Goal: Transaction & Acquisition: Purchase product/service

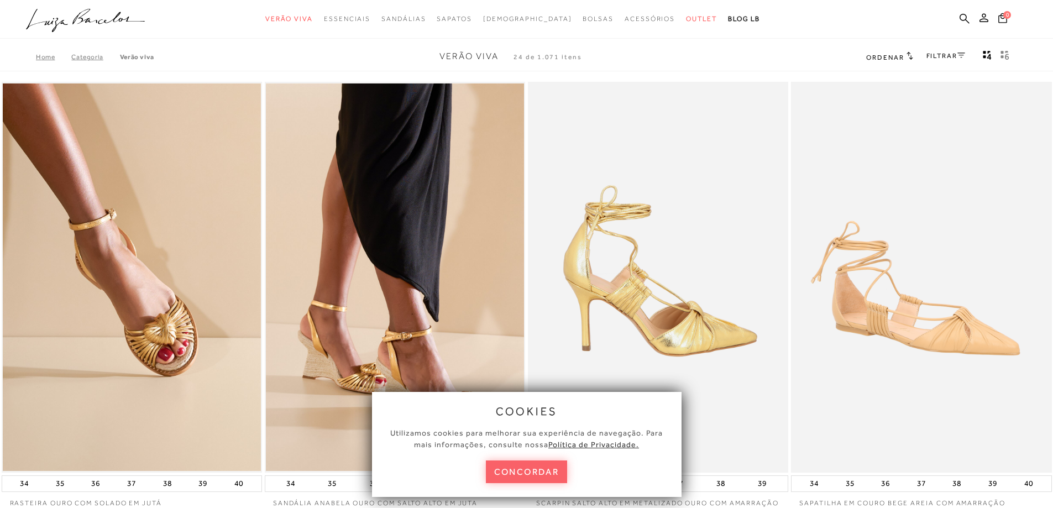
scroll to position [111, 0]
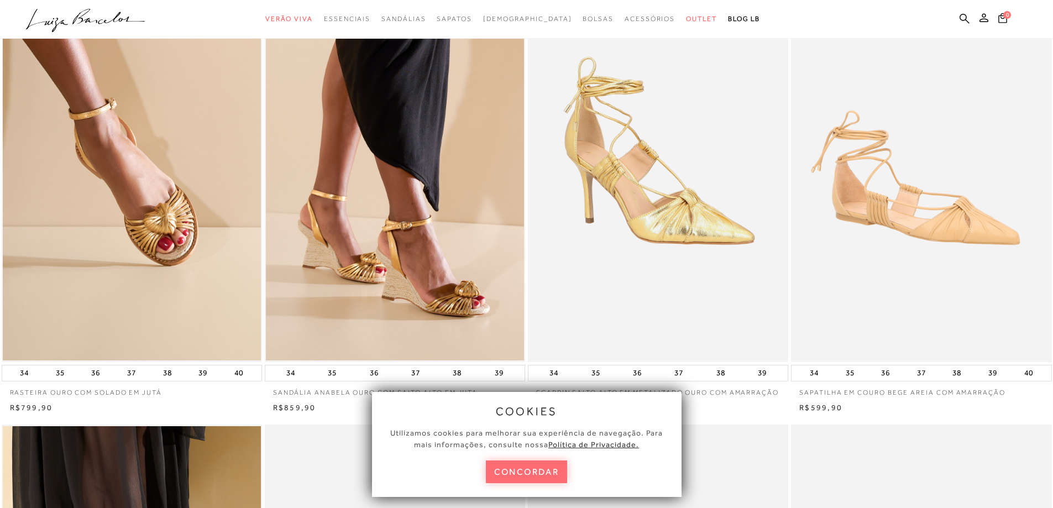
click at [546, 465] on button "concordar" at bounding box center [527, 471] width 82 height 23
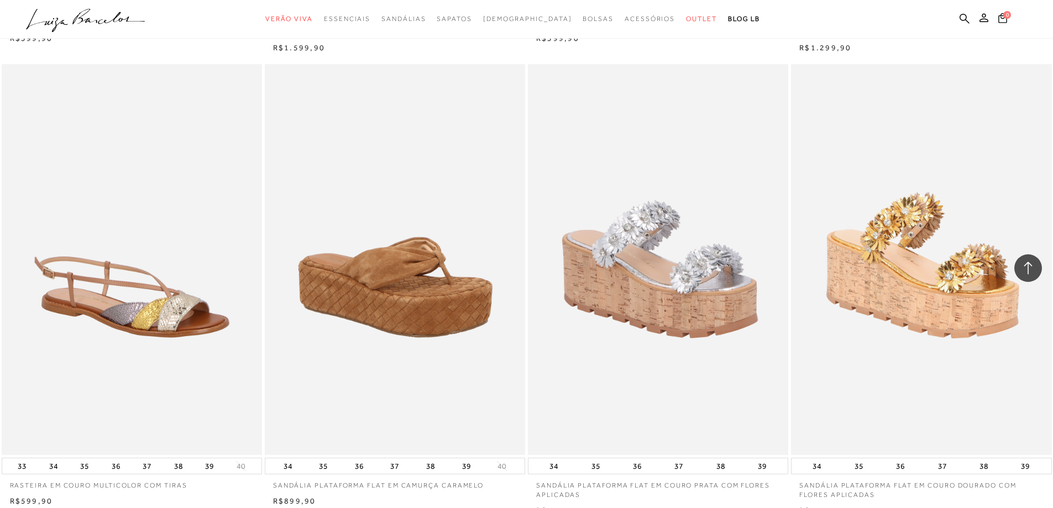
scroll to position [2487, 0]
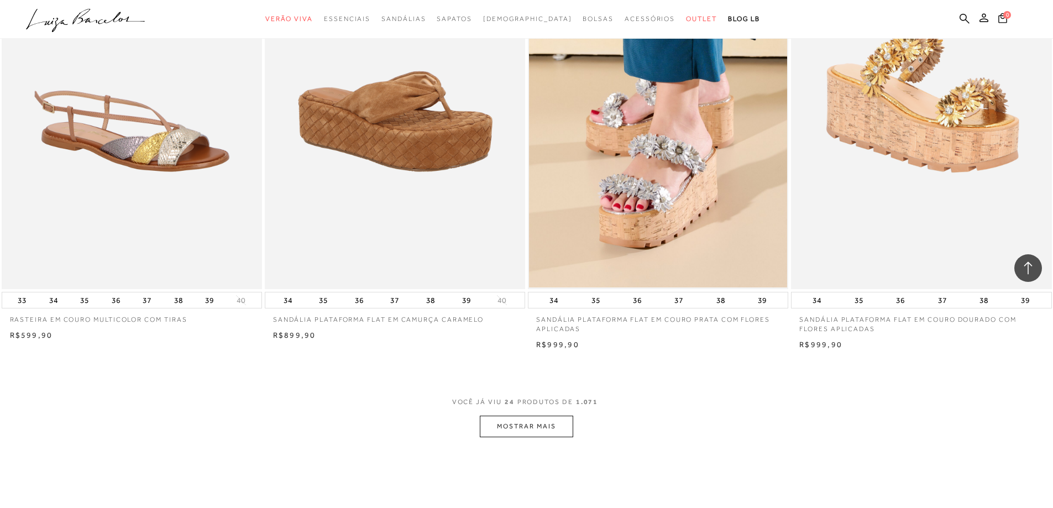
click at [559, 436] on button "MOSTRAR MAIS" at bounding box center [526, 427] width 93 height 22
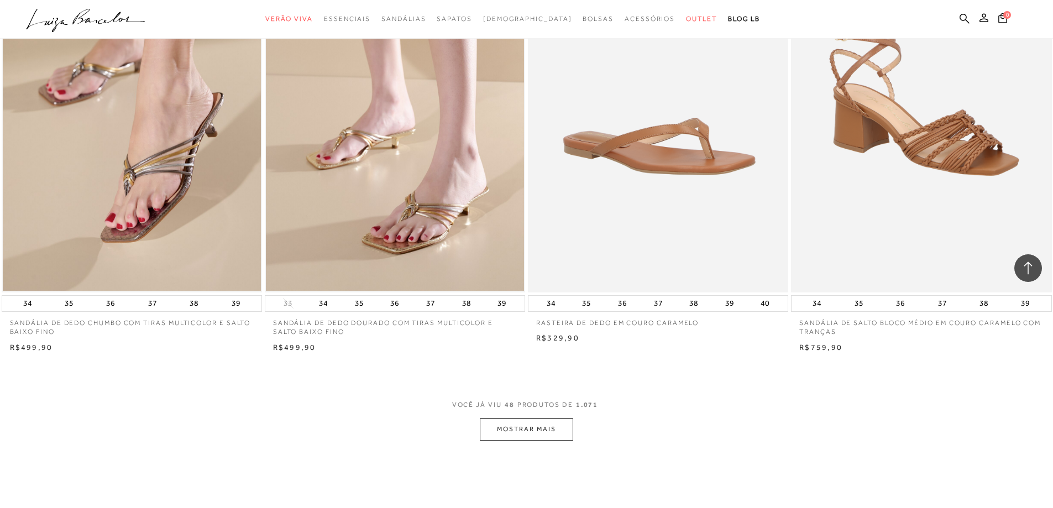
scroll to position [5305, 0]
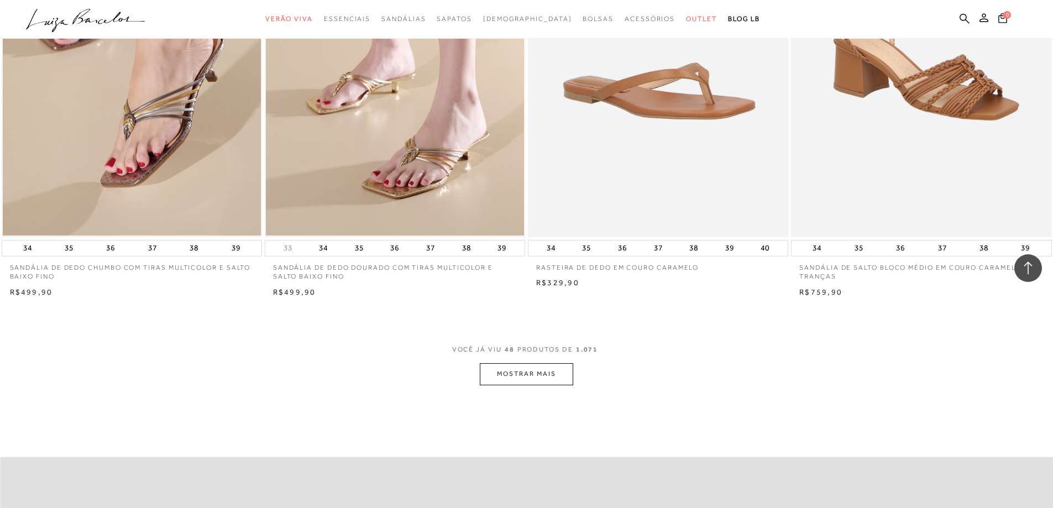
click at [551, 385] on button "MOSTRAR MAIS" at bounding box center [526, 374] width 93 height 22
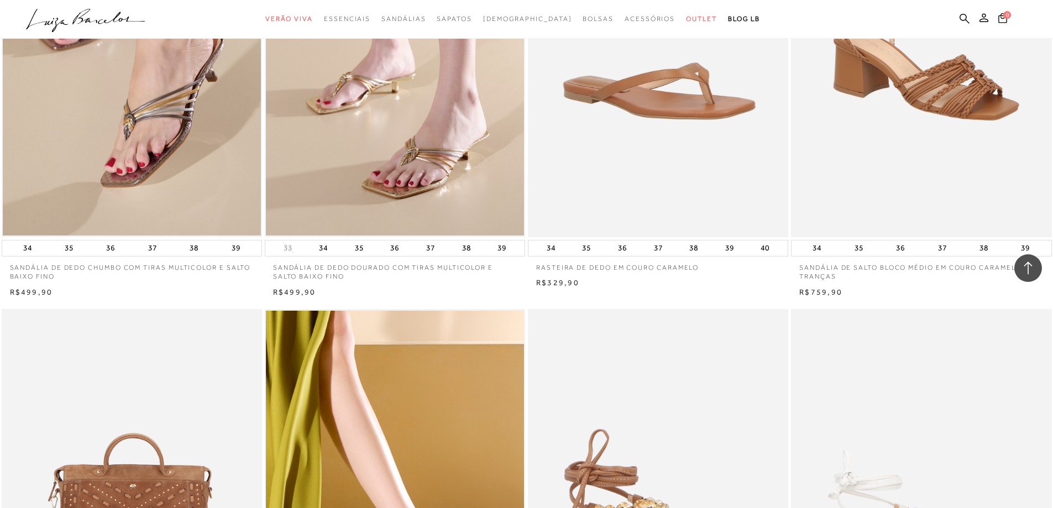
scroll to position [5415, 0]
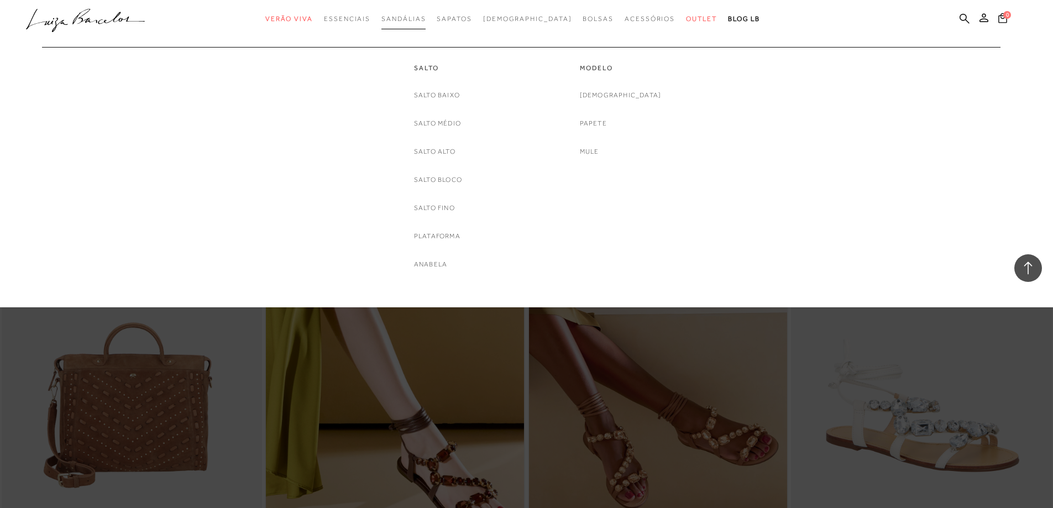
click at [425, 20] on span "Sandálias" at bounding box center [403, 19] width 44 height 8
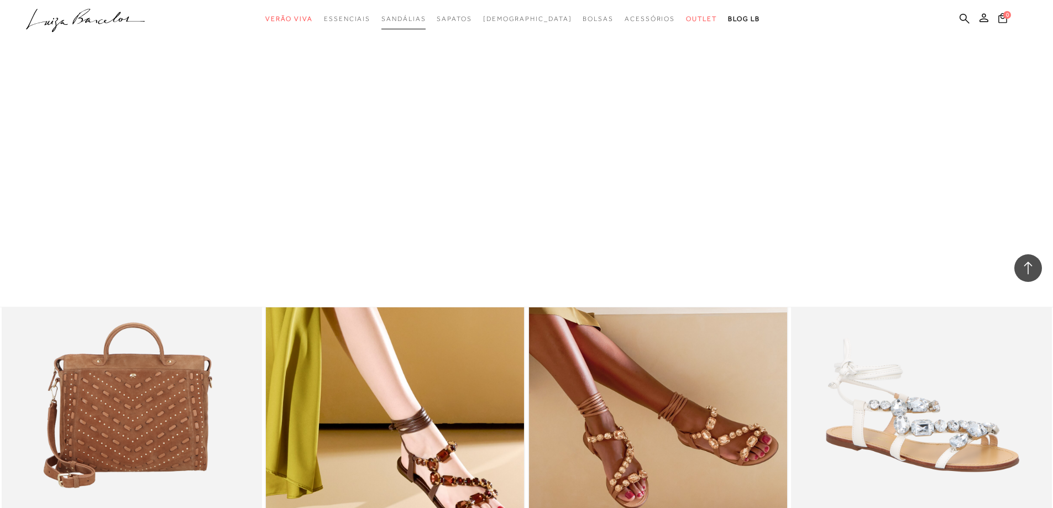
click at [425, 20] on span "Sandálias" at bounding box center [403, 19] width 44 height 8
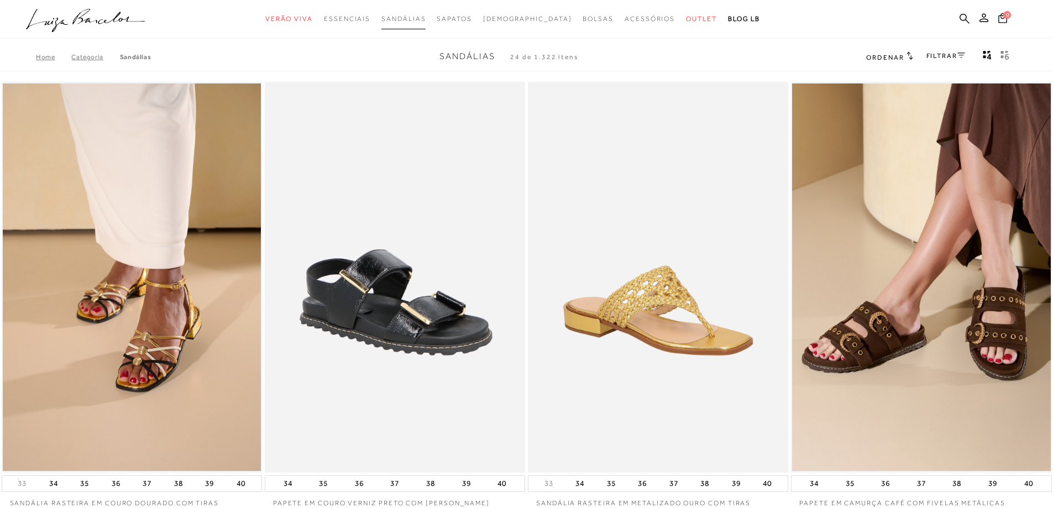
click at [425, 18] on span "Sandálias" at bounding box center [403, 19] width 44 height 8
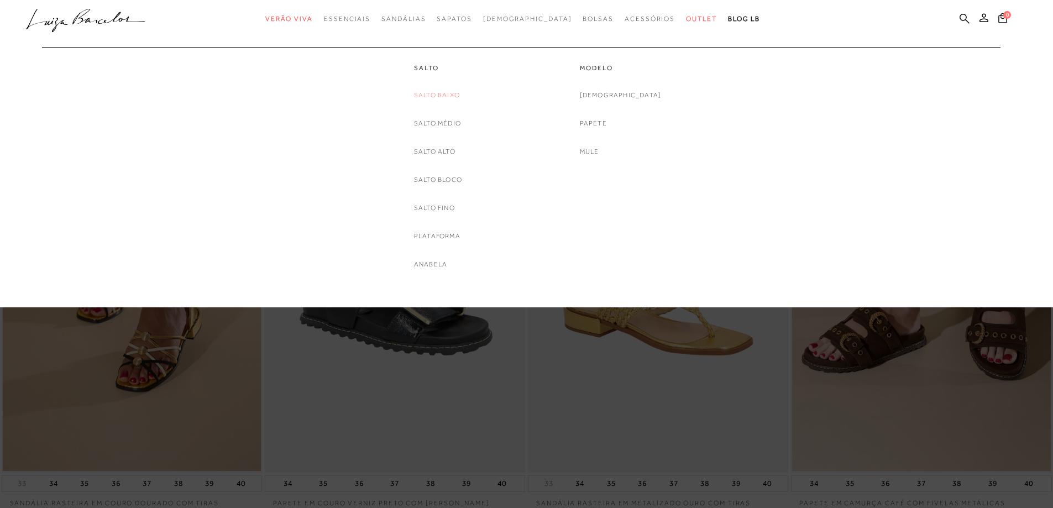
click at [447, 90] on link "Salto Baixo" at bounding box center [437, 96] width 46 height 12
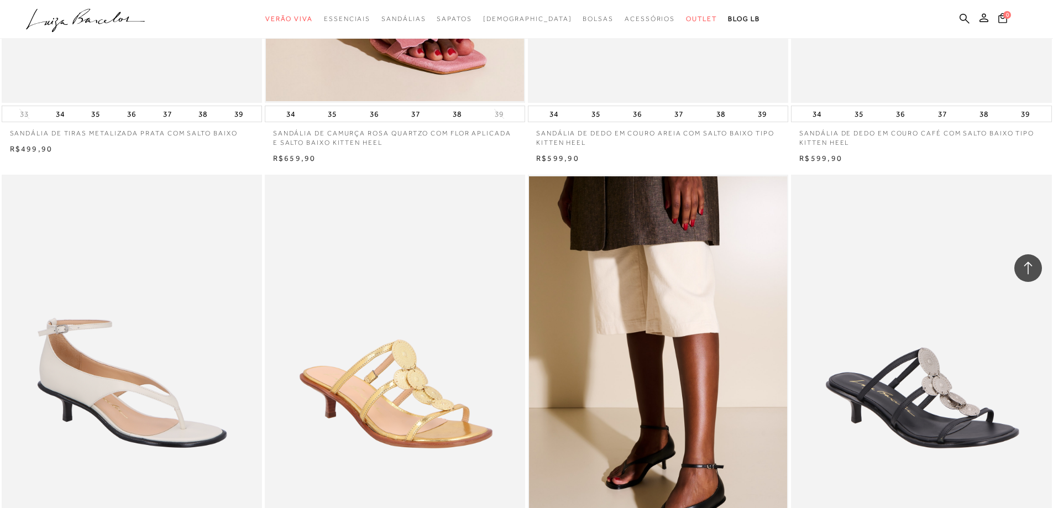
scroll to position [2376, 0]
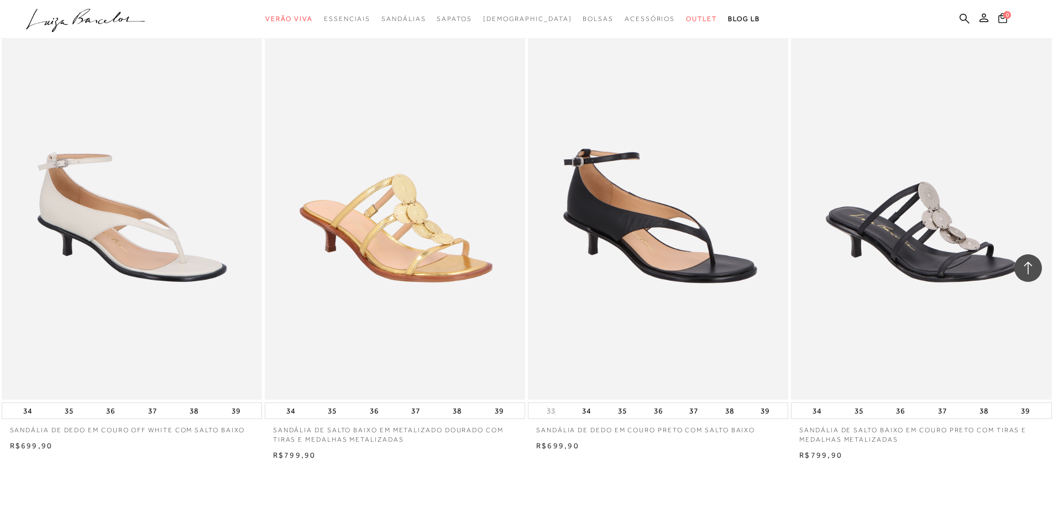
click at [602, 230] on img at bounding box center [658, 204] width 259 height 391
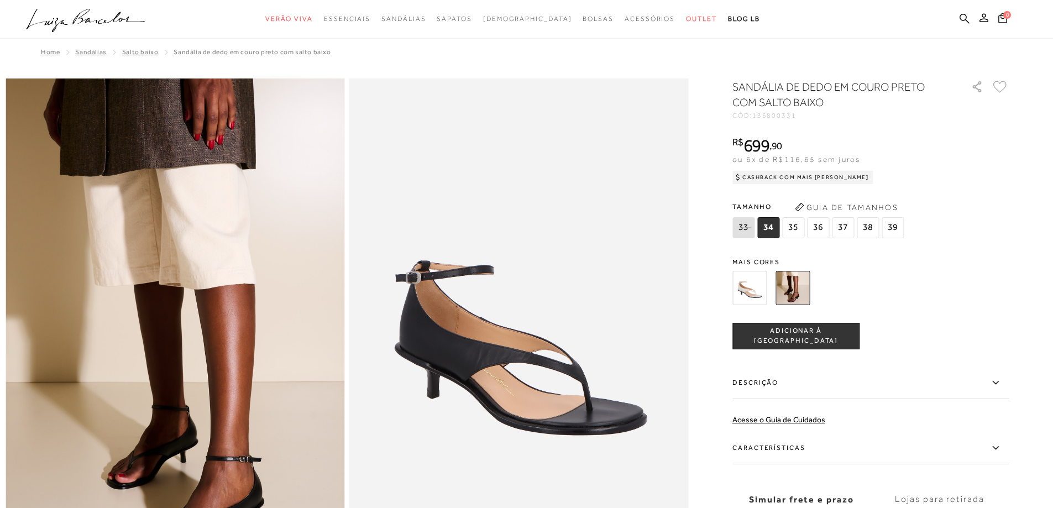
click at [870, 203] on button "Guia de Tamanhos" at bounding box center [846, 207] width 111 height 18
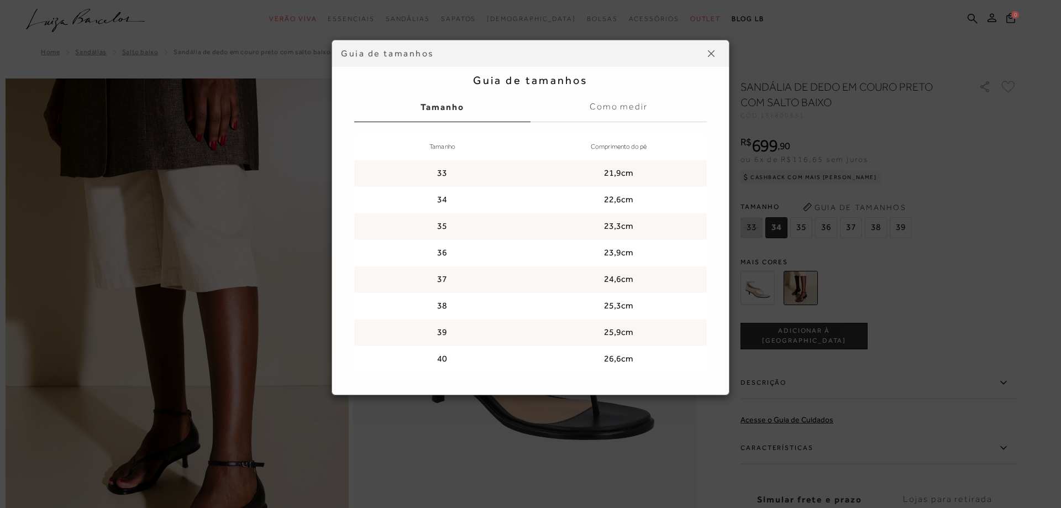
click at [712, 52] on img at bounding box center [711, 53] width 7 height 7
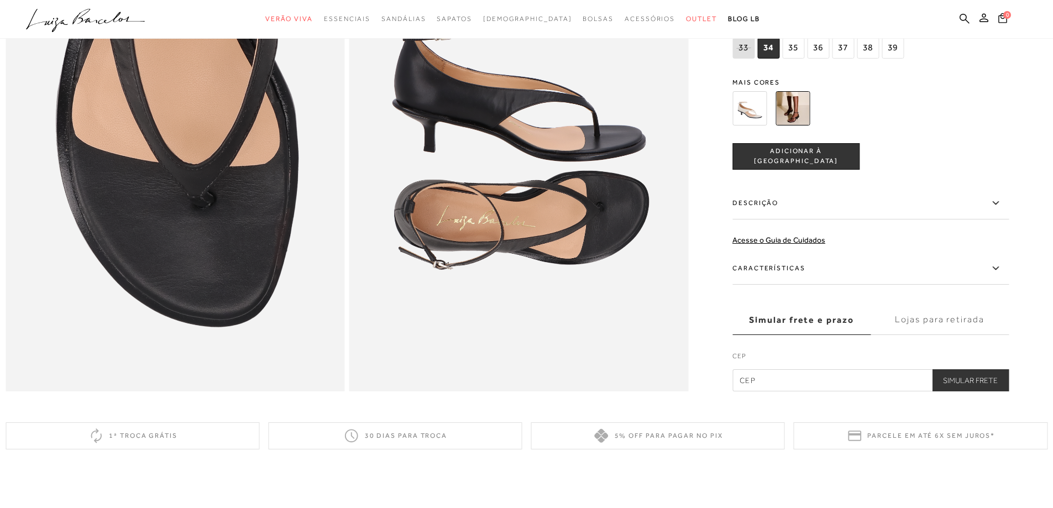
scroll to position [1105, 0]
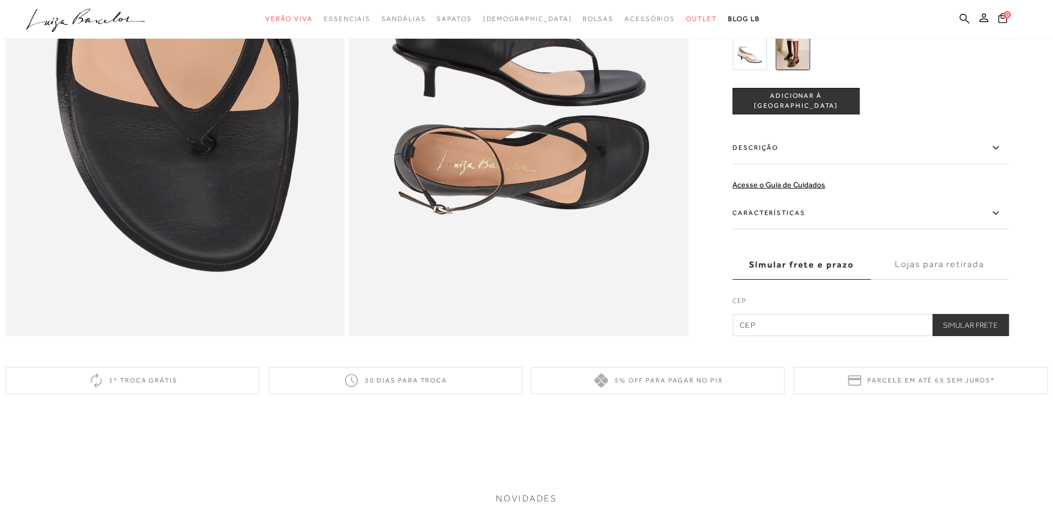
click at [847, 336] on input "text" at bounding box center [870, 325] width 276 height 22
type input "06417-050"
click at [967, 336] on button "Simular Frete" at bounding box center [970, 325] width 77 height 22
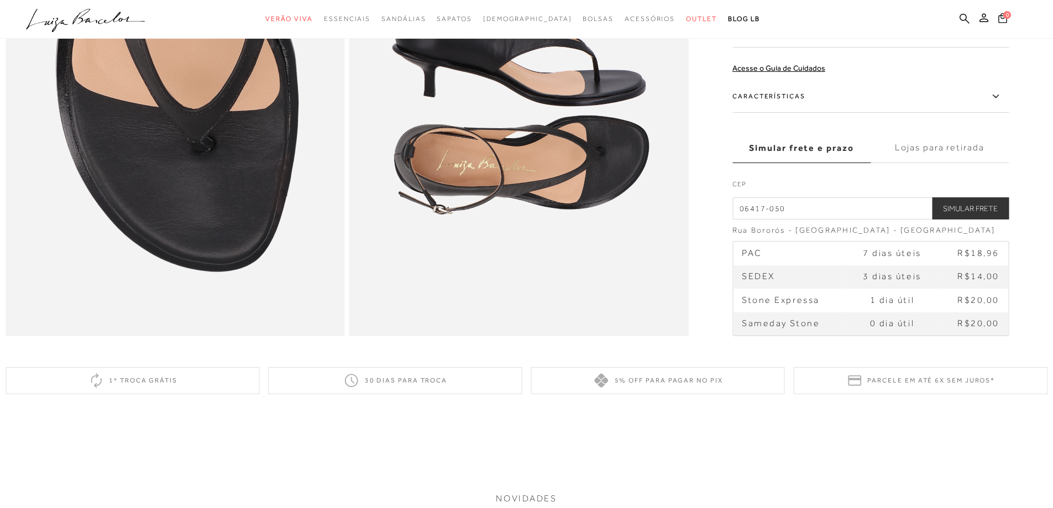
click at [955, 161] on label "Lojas para retirada" at bounding box center [939, 148] width 138 height 30
click at [0, 0] on input "Lojas para retirada" at bounding box center [0, 0] width 0 height 0
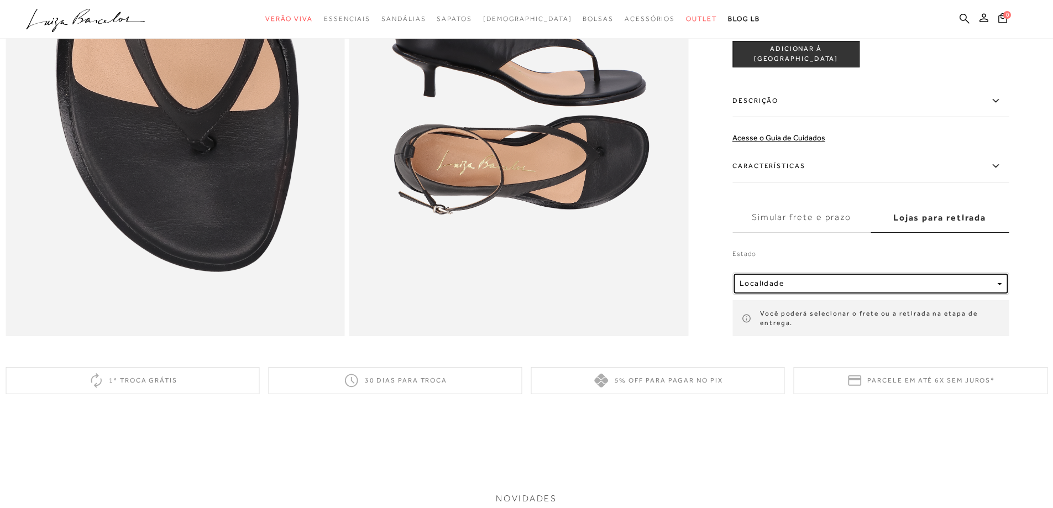
click at [1001, 288] on div "button" at bounding box center [999, 282] width 4 height 9
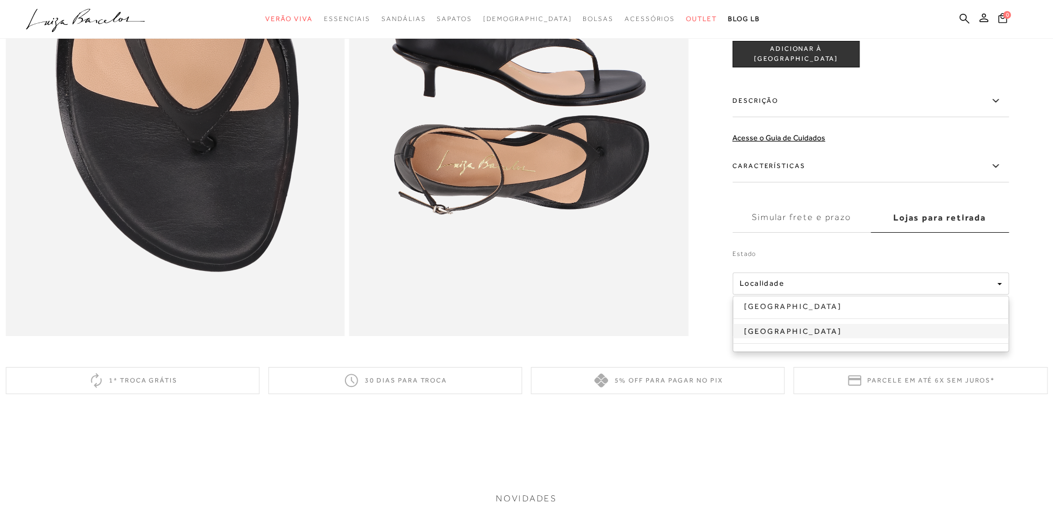
click at [937, 338] on link "[GEOGRAPHIC_DATA]" at bounding box center [870, 330] width 275 height 14
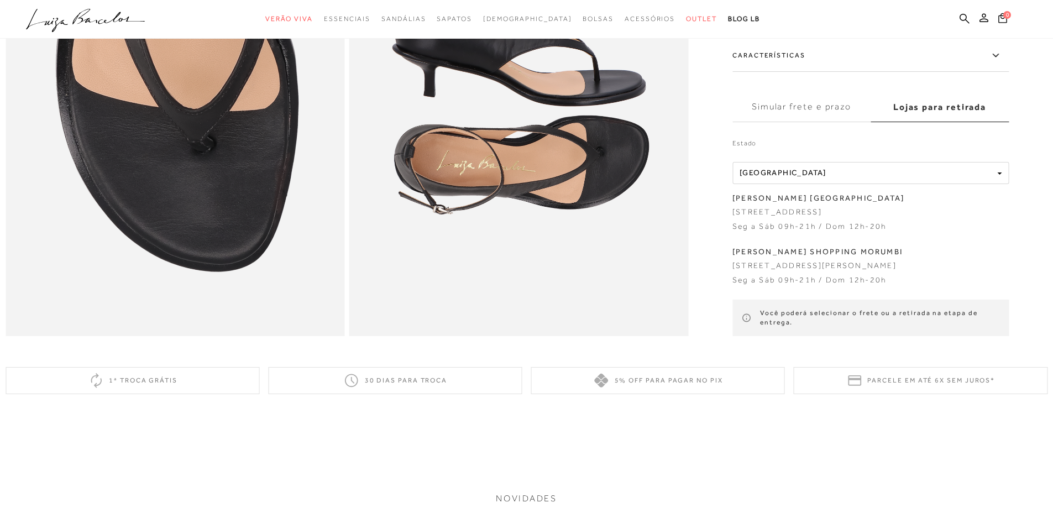
scroll to position [1216, 0]
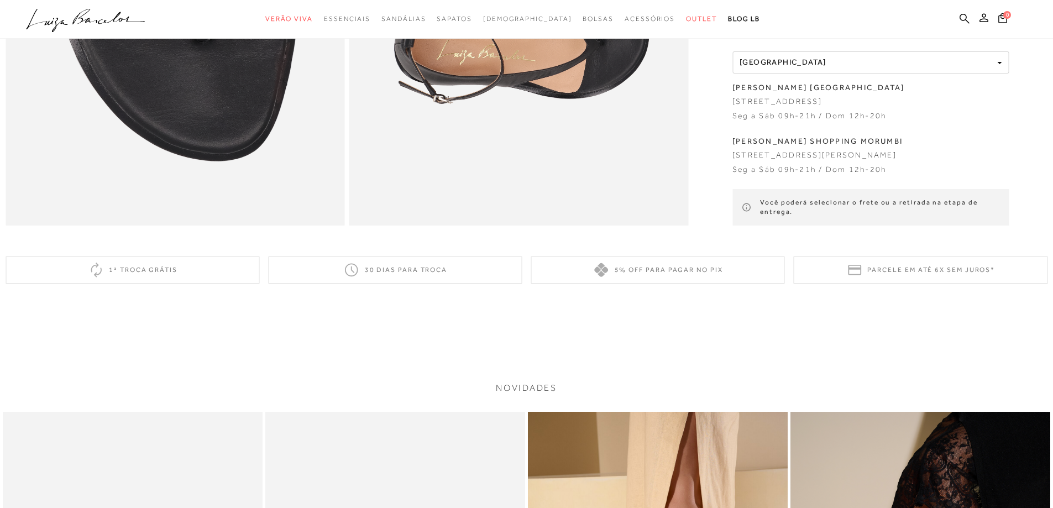
click at [680, 283] on div "5% off para pagar no PIX" at bounding box center [658, 269] width 254 height 27
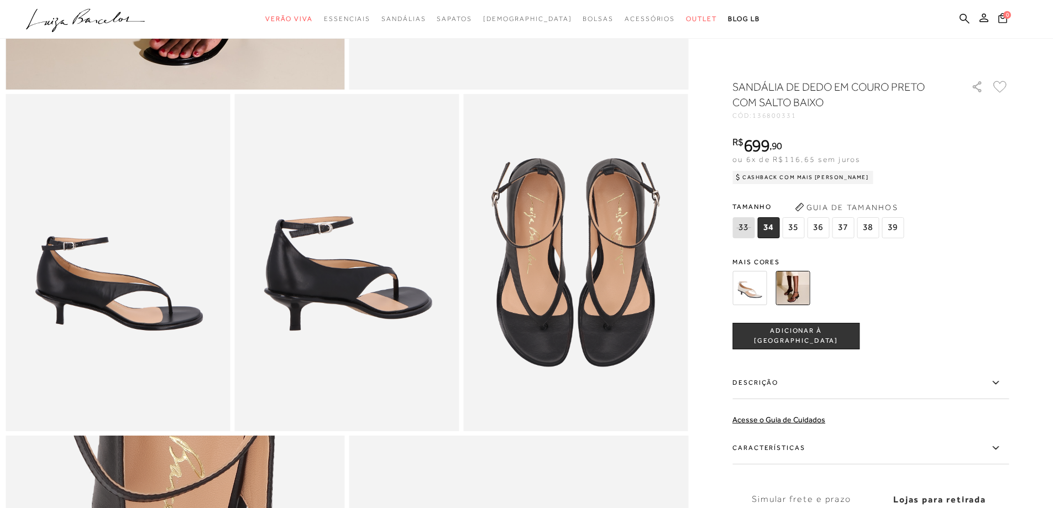
scroll to position [663, 0]
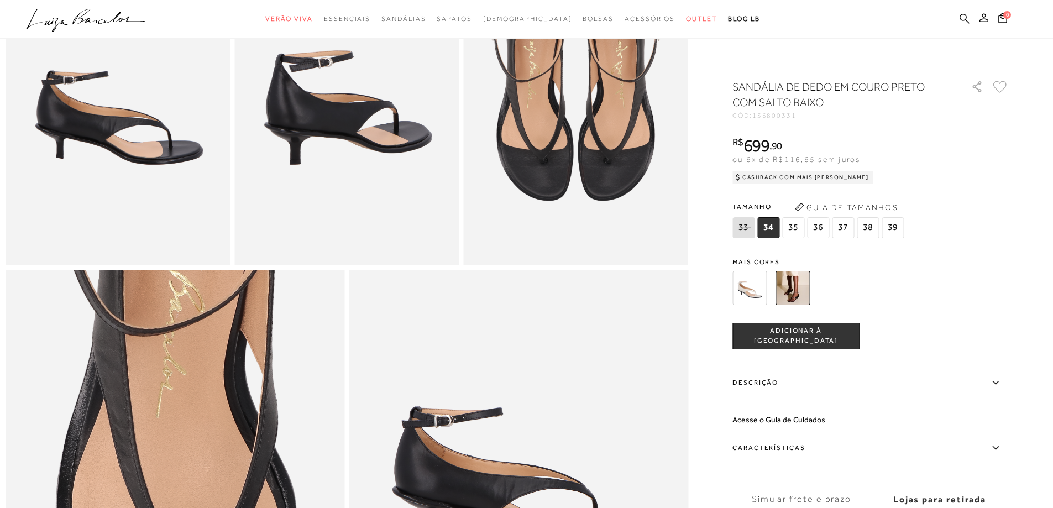
click at [765, 378] on label "Descrição" at bounding box center [870, 383] width 276 height 32
click at [0, 0] on input "Descrição" at bounding box center [0, 0] width 0 height 0
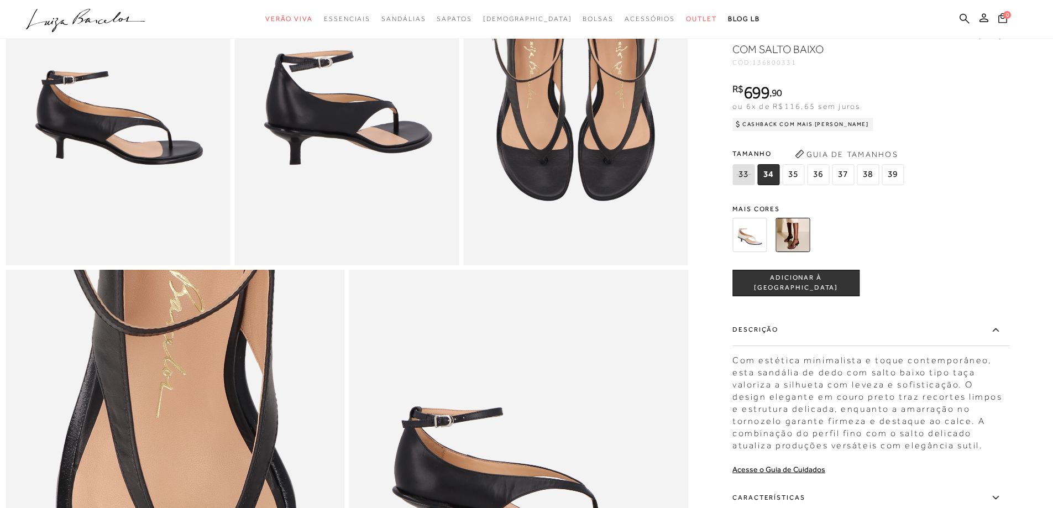
scroll to position [774, 0]
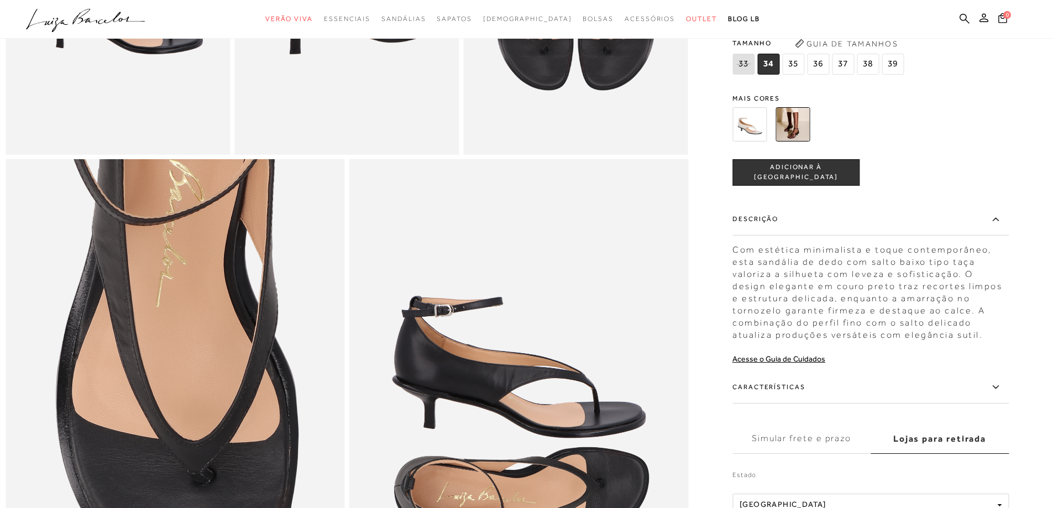
click at [1002, 381] on icon at bounding box center [995, 387] width 13 height 14
click at [0, 0] on input "Características" at bounding box center [0, 0] width 0 height 0
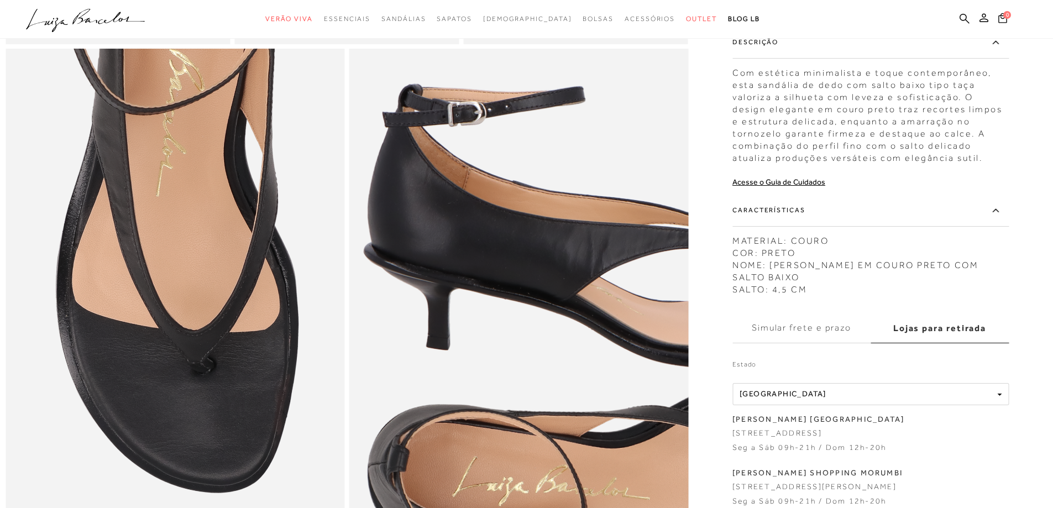
scroll to position [608, 0]
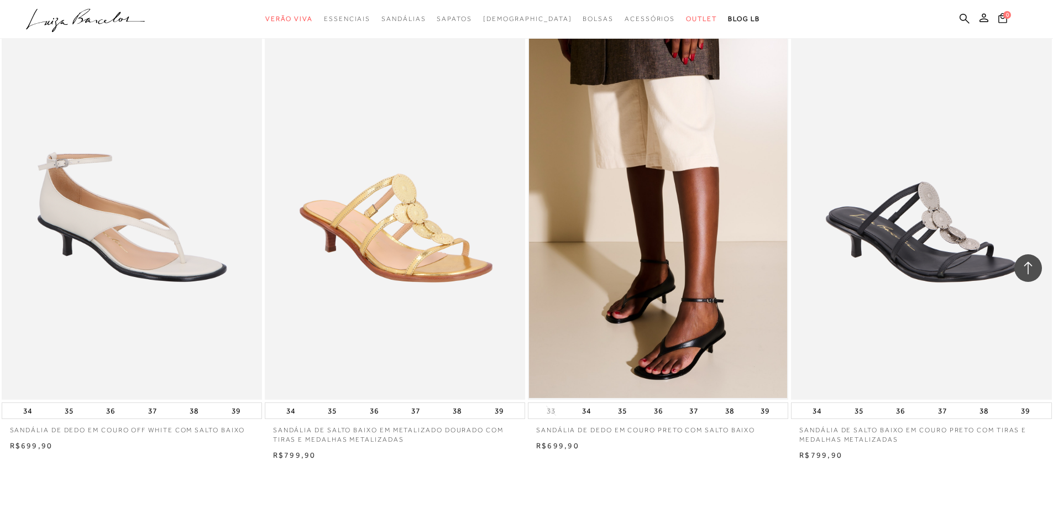
scroll to position [2652, 0]
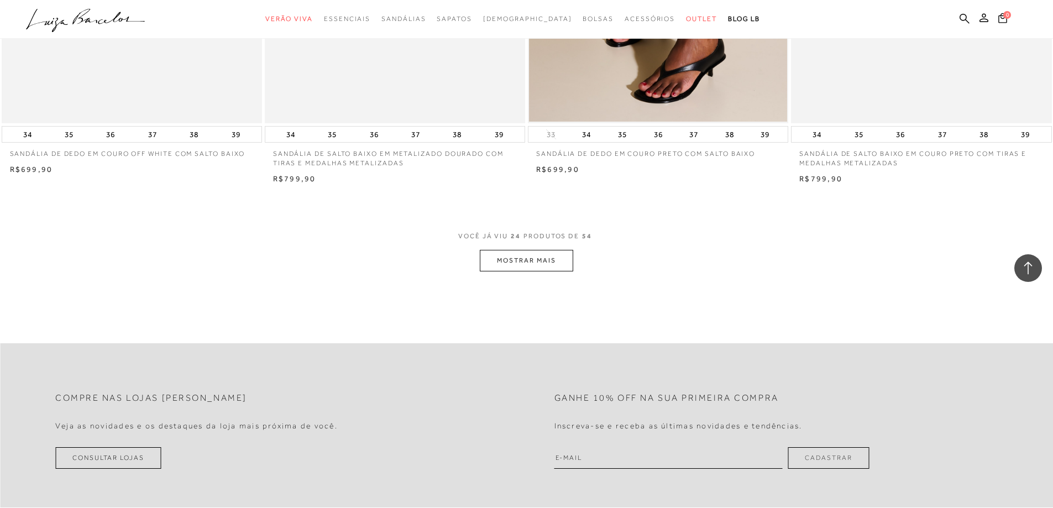
click at [564, 257] on button "MOSTRAR MAIS" at bounding box center [526, 261] width 93 height 22
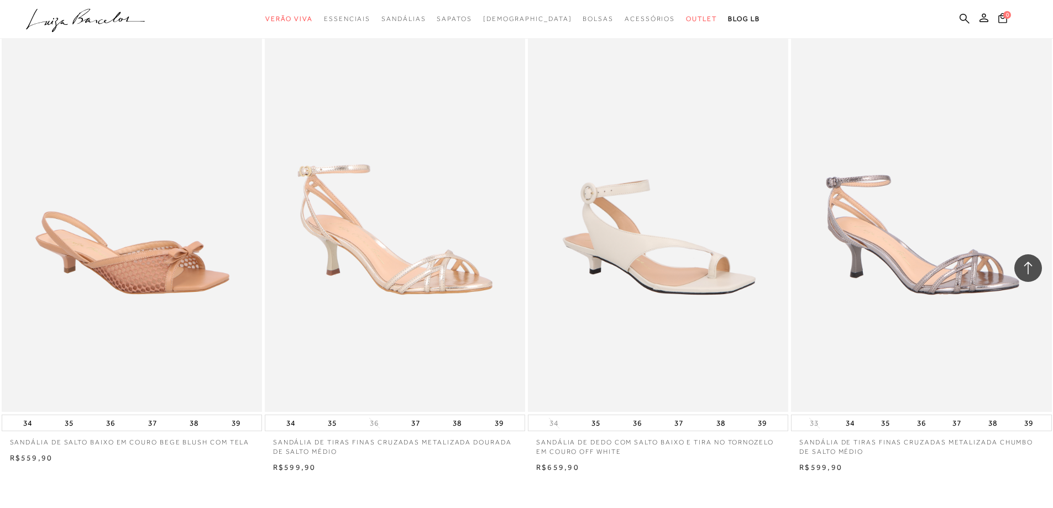
scroll to position [5249, 0]
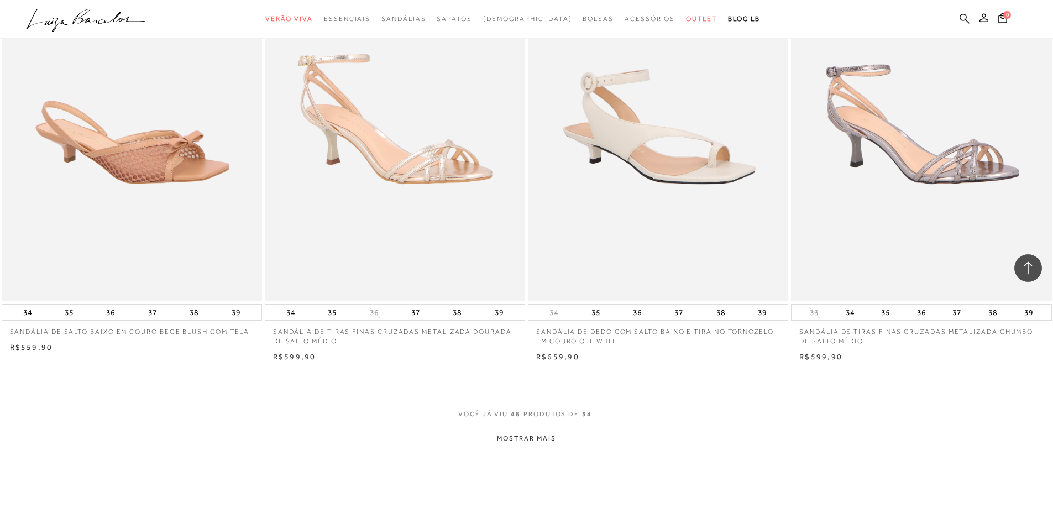
click at [530, 434] on button "MOSTRAR MAIS" at bounding box center [526, 439] width 93 height 22
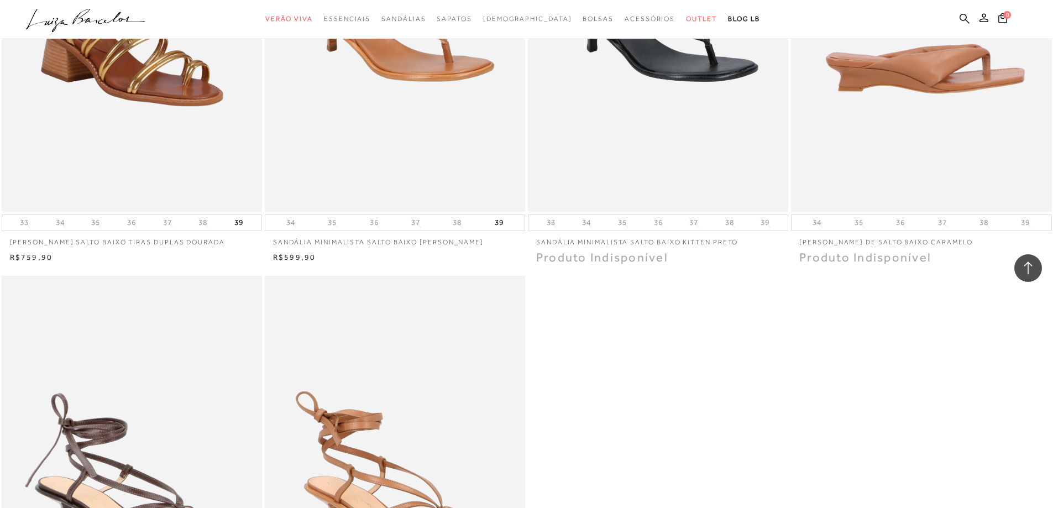
scroll to position [5968, 0]
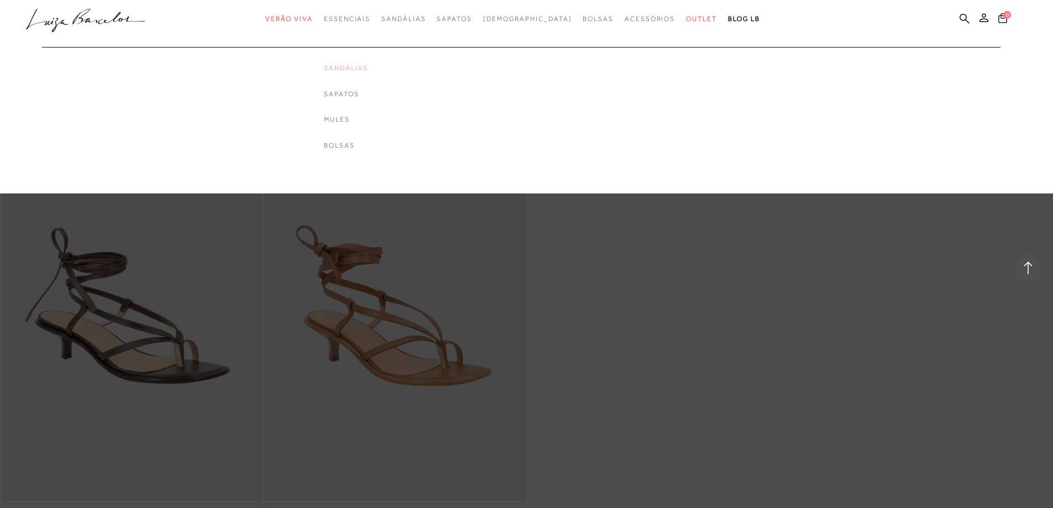
click at [368, 67] on link "Sandálias" at bounding box center [346, 68] width 44 height 9
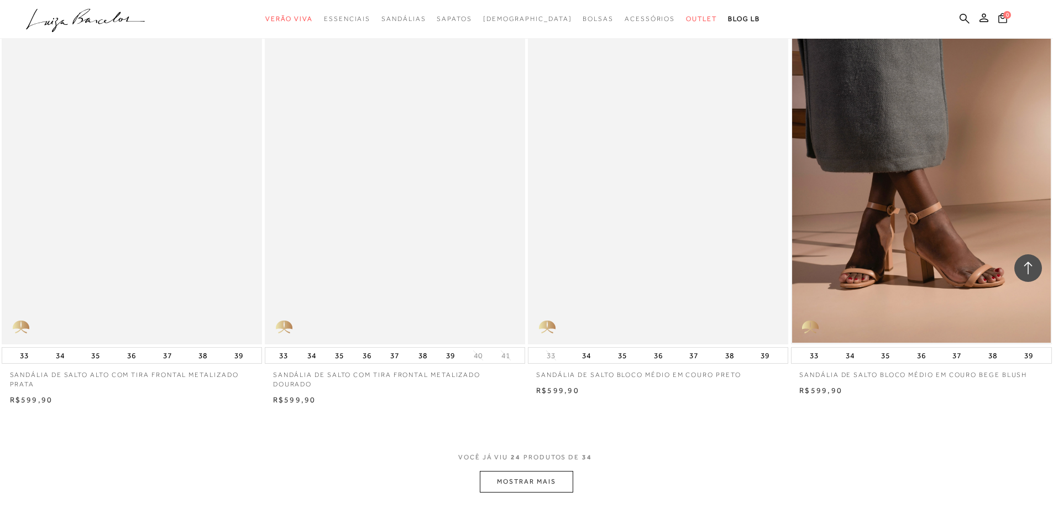
scroll to position [2487, 0]
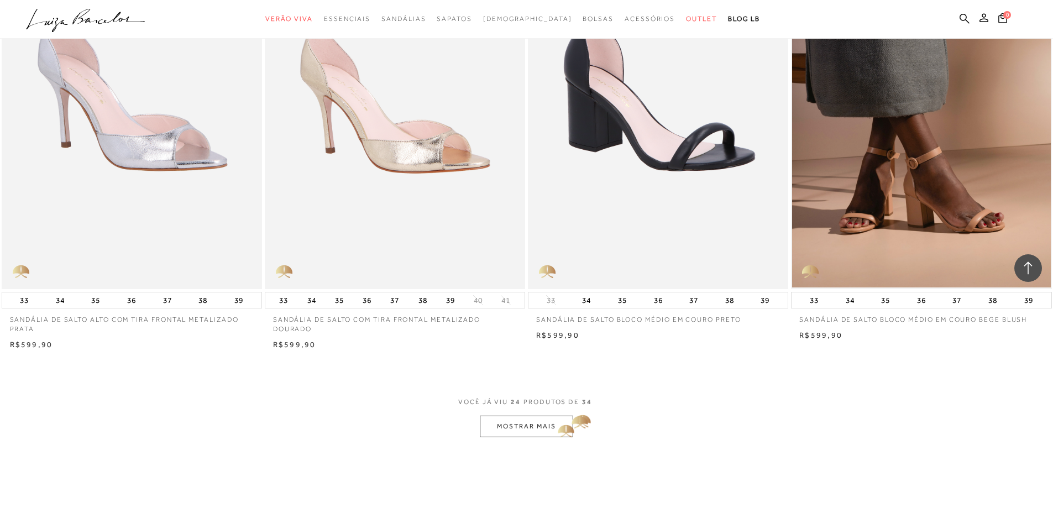
click at [555, 418] on button "MOSTRAR MAIS" at bounding box center [526, 427] width 93 height 22
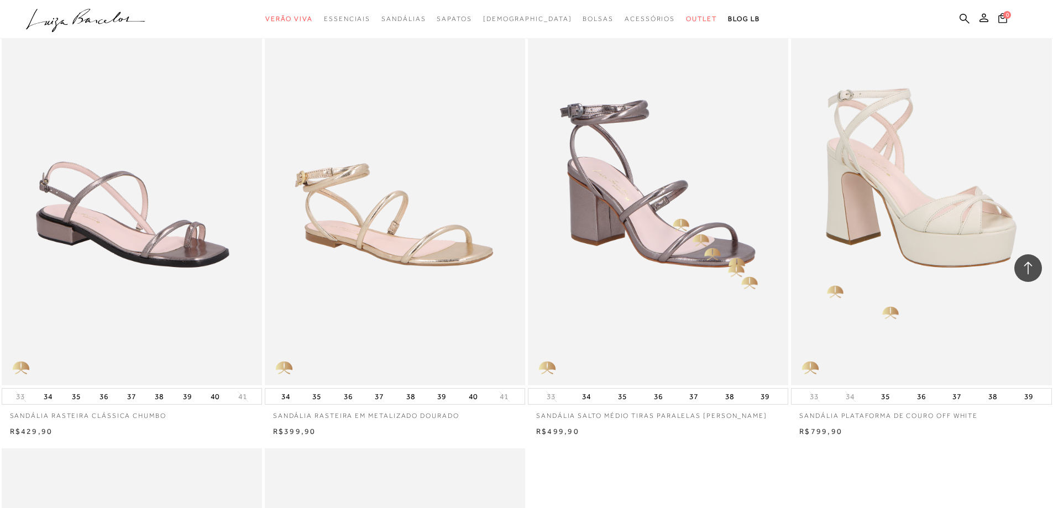
scroll to position [3039, 0]
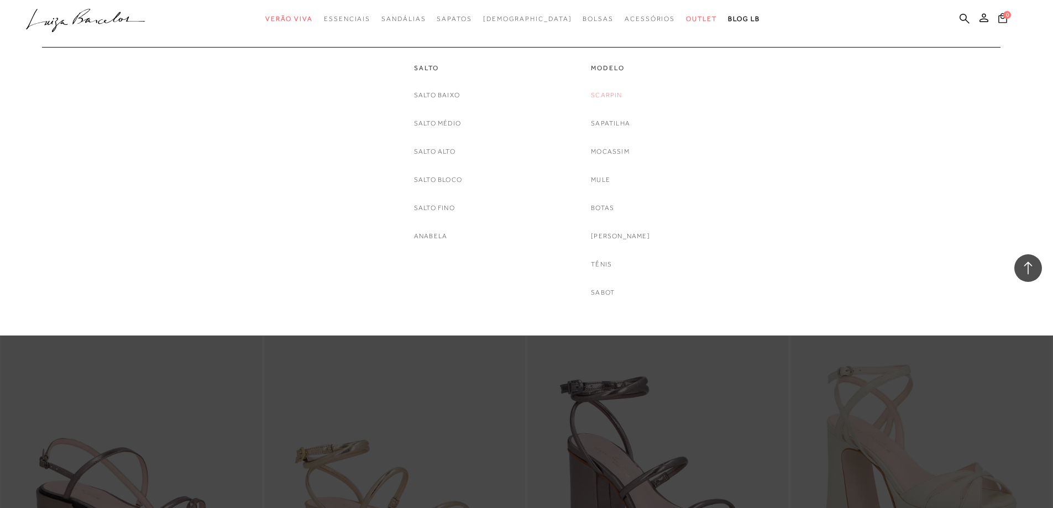
click at [618, 94] on link "Scarpin" at bounding box center [606, 96] width 31 height 12
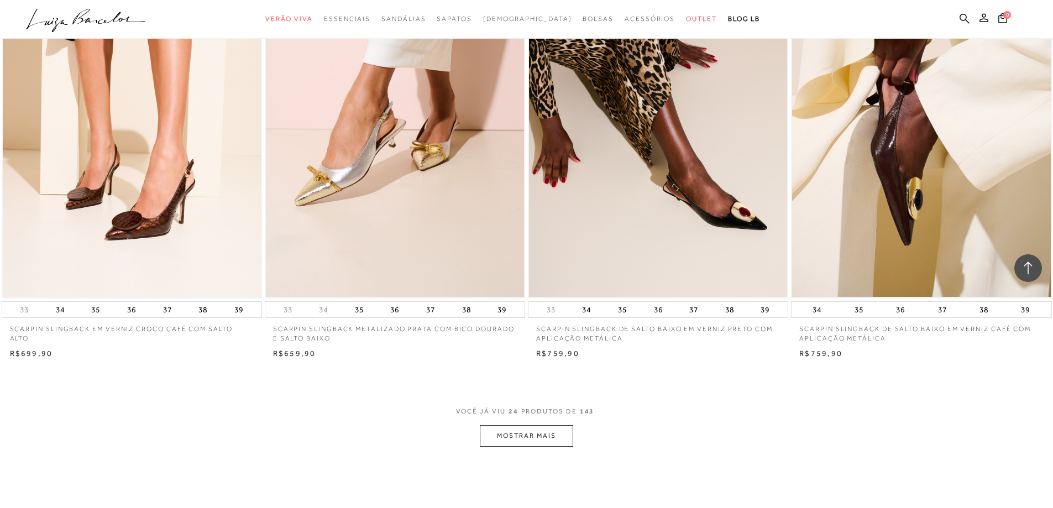
scroll to position [2597, 0]
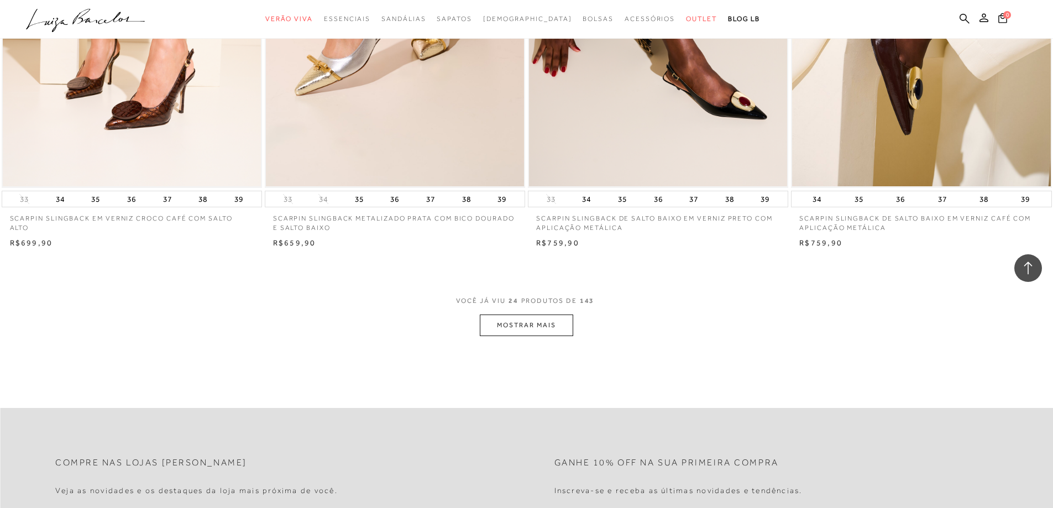
click at [526, 323] on button "MOSTRAR MAIS" at bounding box center [526, 325] width 93 height 22
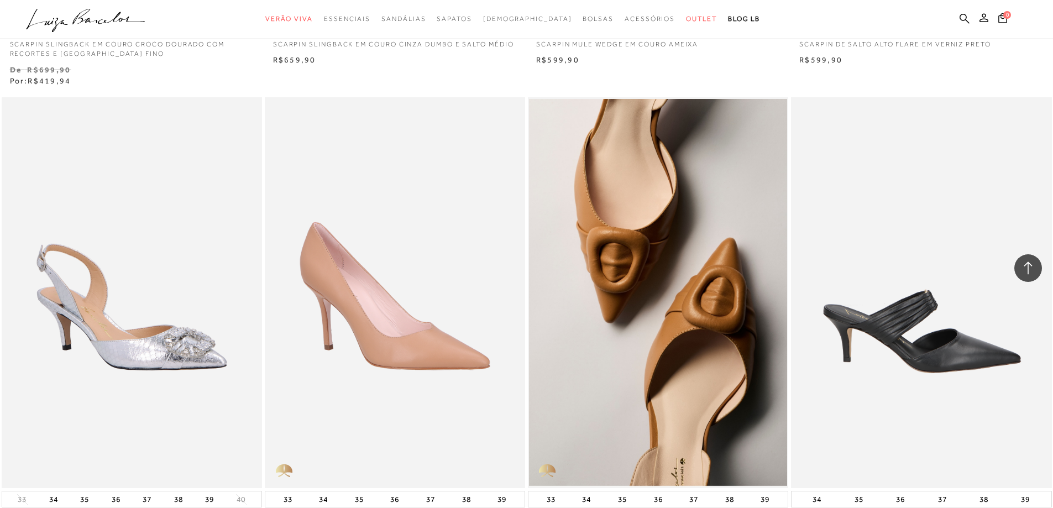
scroll to position [5360, 0]
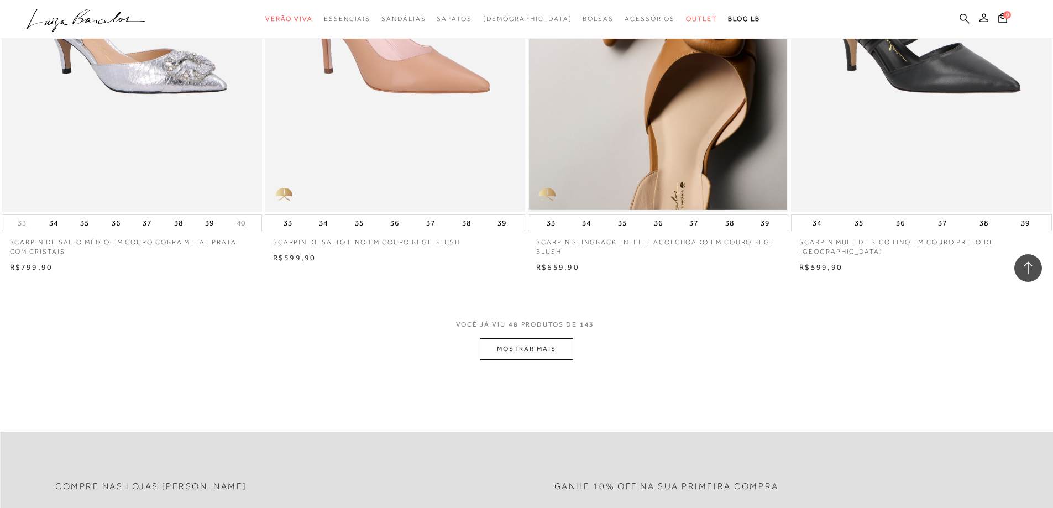
click at [546, 344] on button "MOSTRAR MAIS" at bounding box center [526, 349] width 93 height 22
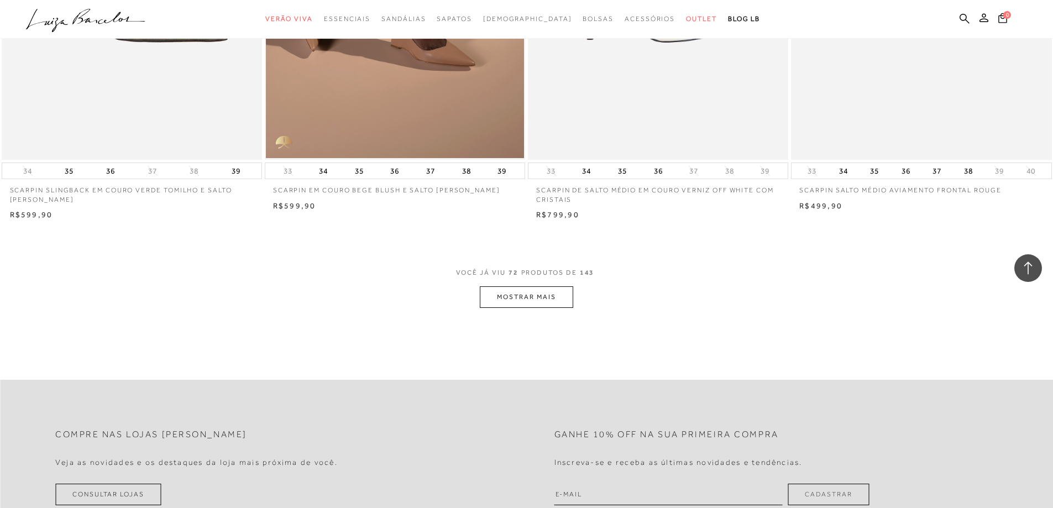
scroll to position [8233, 0]
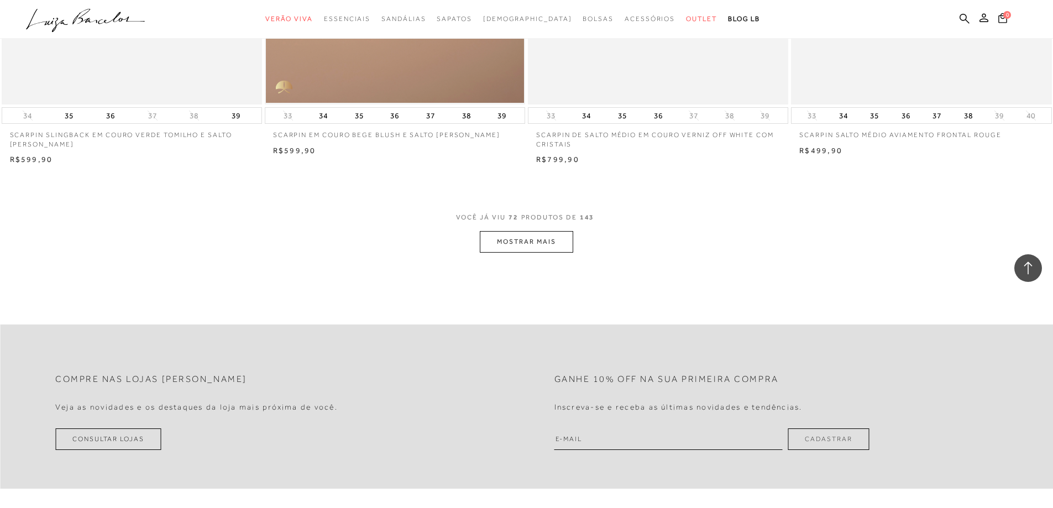
click at [542, 239] on button "MOSTRAR MAIS" at bounding box center [526, 242] width 93 height 22
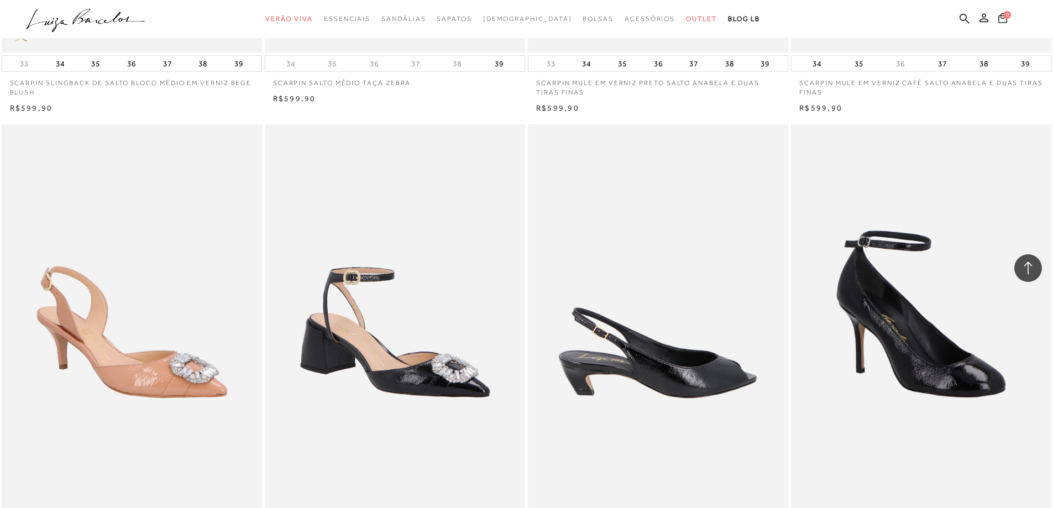
scroll to position [10775, 0]
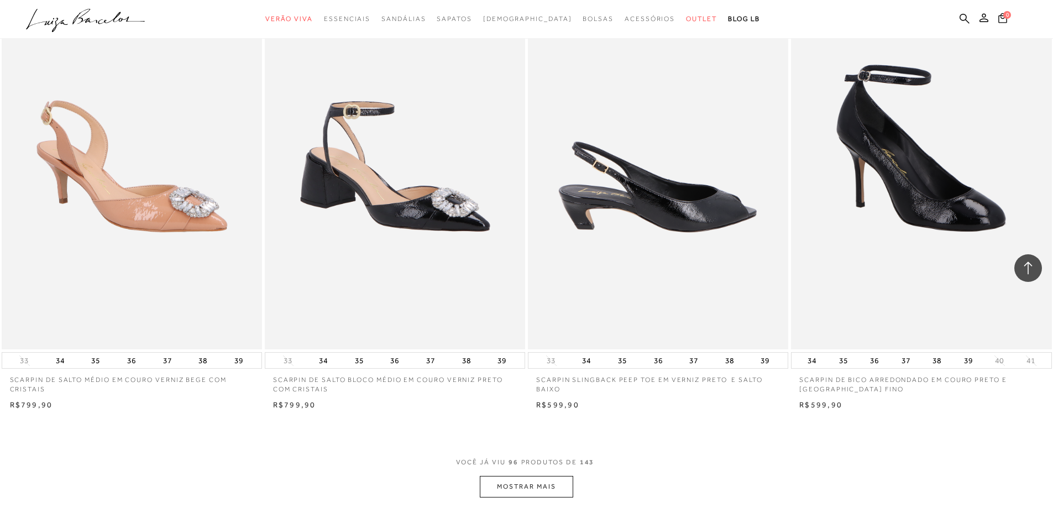
click at [688, 208] on img at bounding box center [658, 154] width 259 height 391
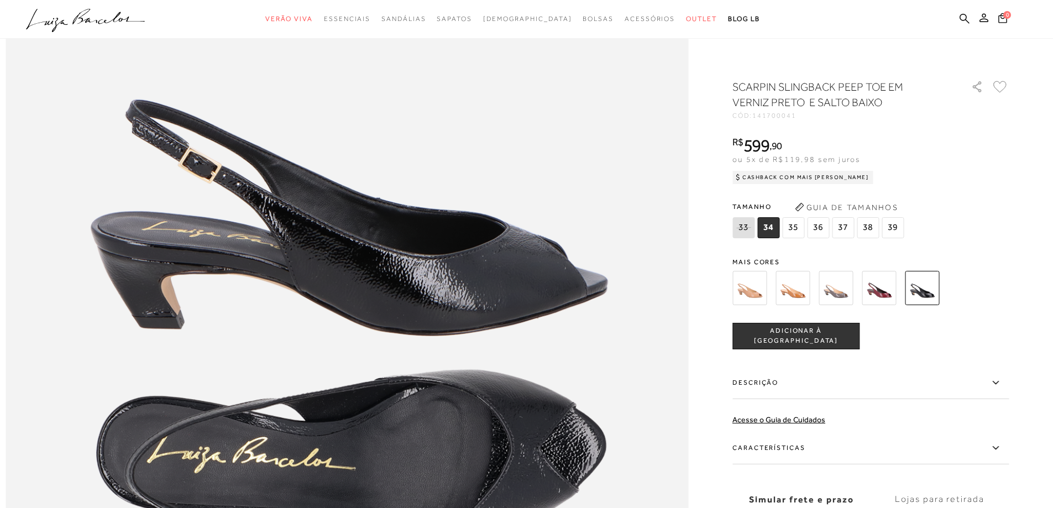
scroll to position [1271, 0]
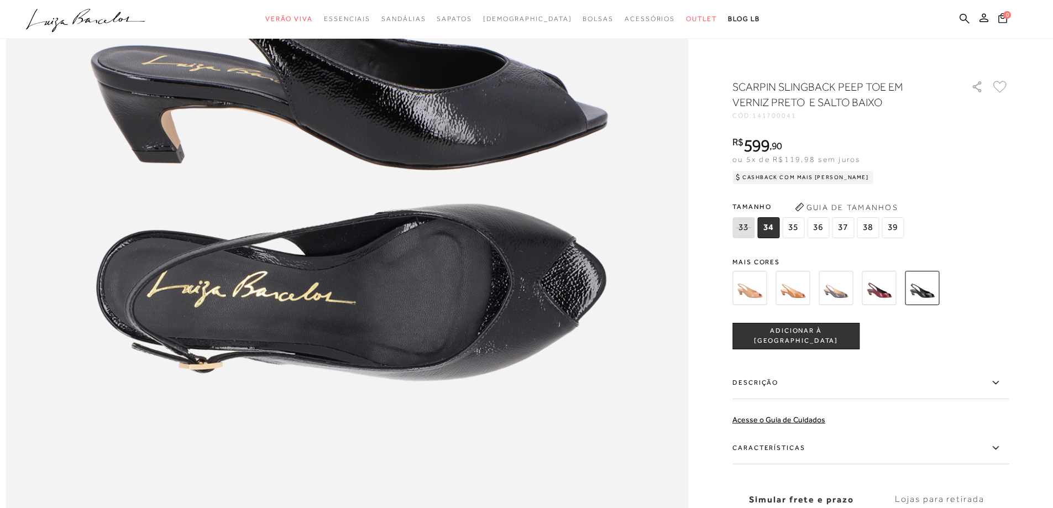
click at [1000, 446] on icon at bounding box center [995, 448] width 13 height 14
click at [0, 0] on input "Características" at bounding box center [0, 0] width 0 height 0
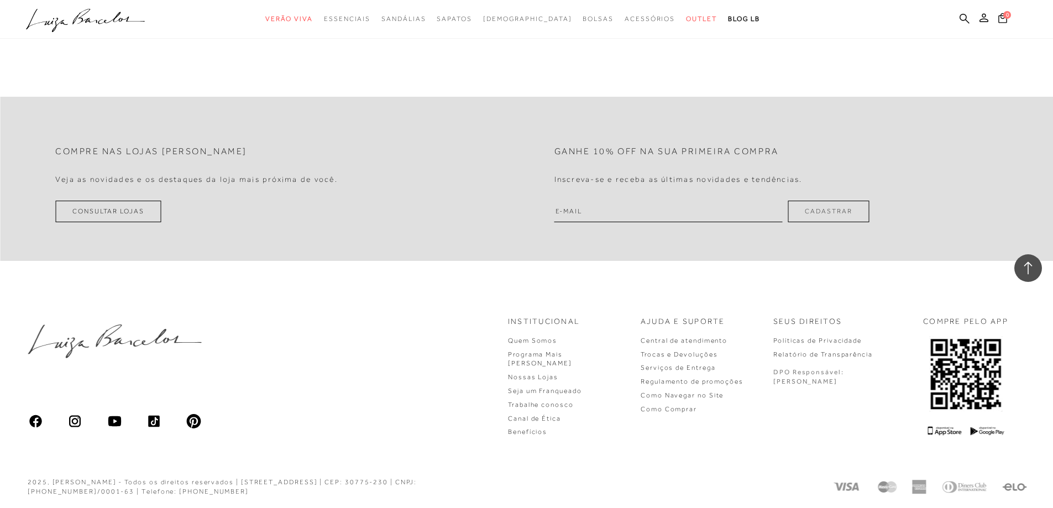
scroll to position [11027, 0]
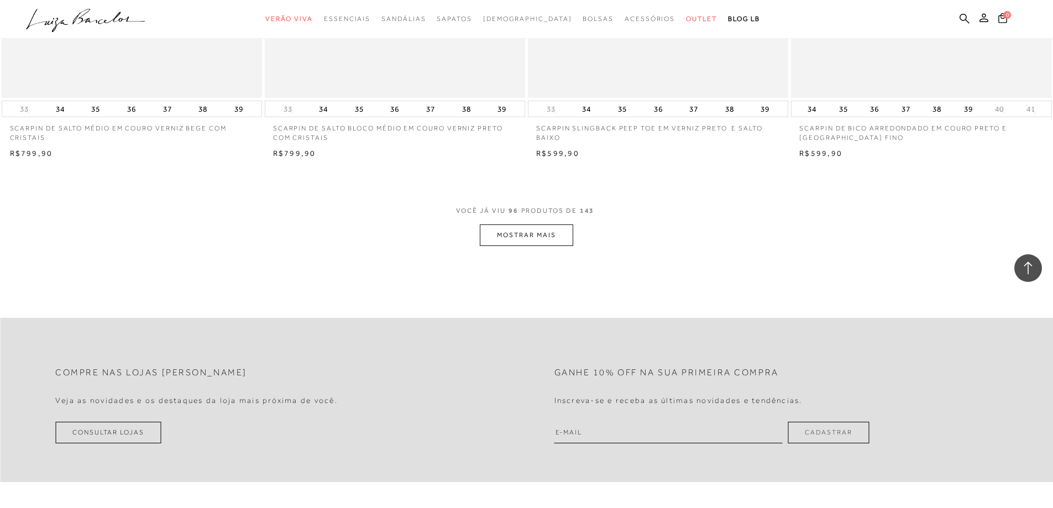
click at [538, 229] on button "MOSTRAR MAIS" at bounding box center [526, 235] width 93 height 22
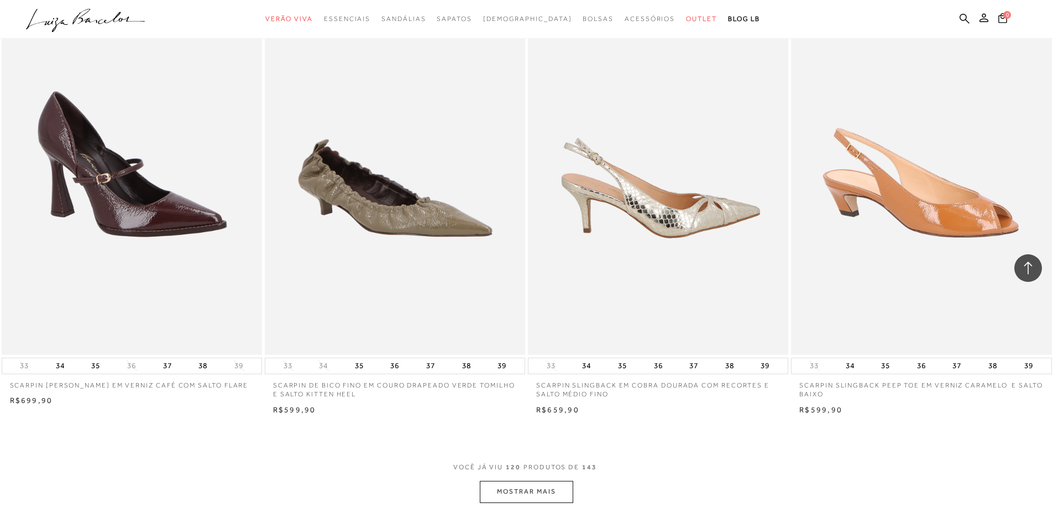
scroll to position [13789, 0]
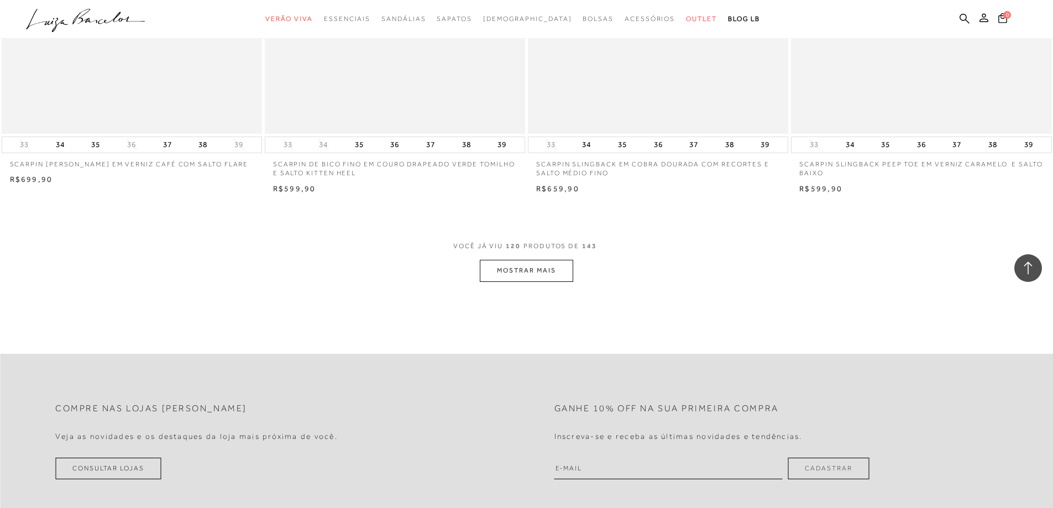
click at [561, 264] on button "MOSTRAR MAIS" at bounding box center [526, 271] width 93 height 22
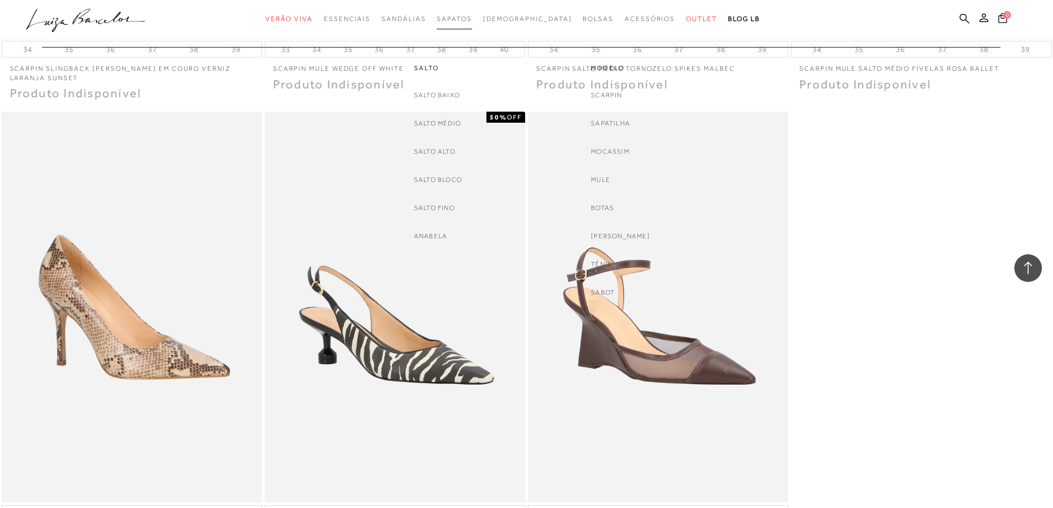
scroll to position [15171, 0]
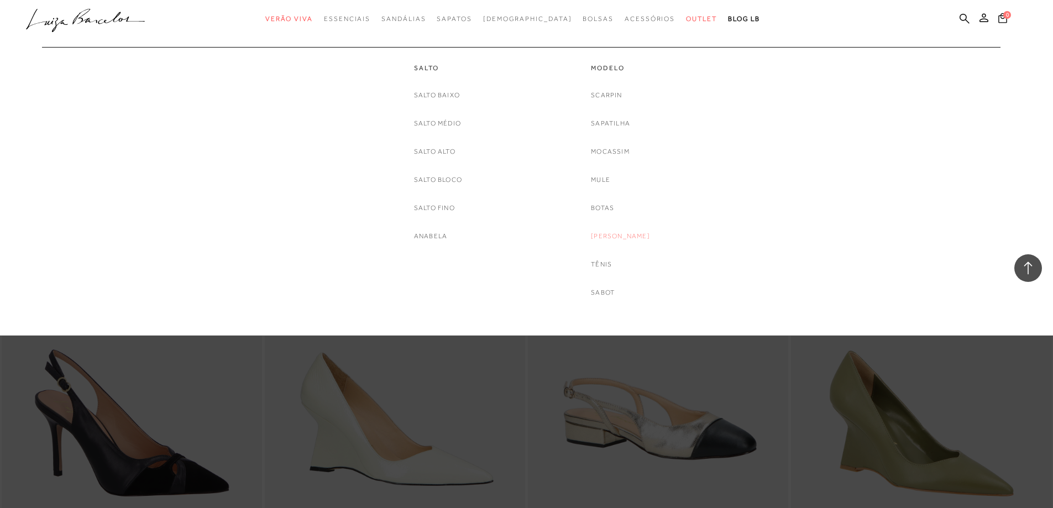
click at [616, 232] on link "[PERSON_NAME]" at bounding box center [620, 236] width 59 height 12
click at [616, 232] on div at bounding box center [526, 167] width 1053 height 335
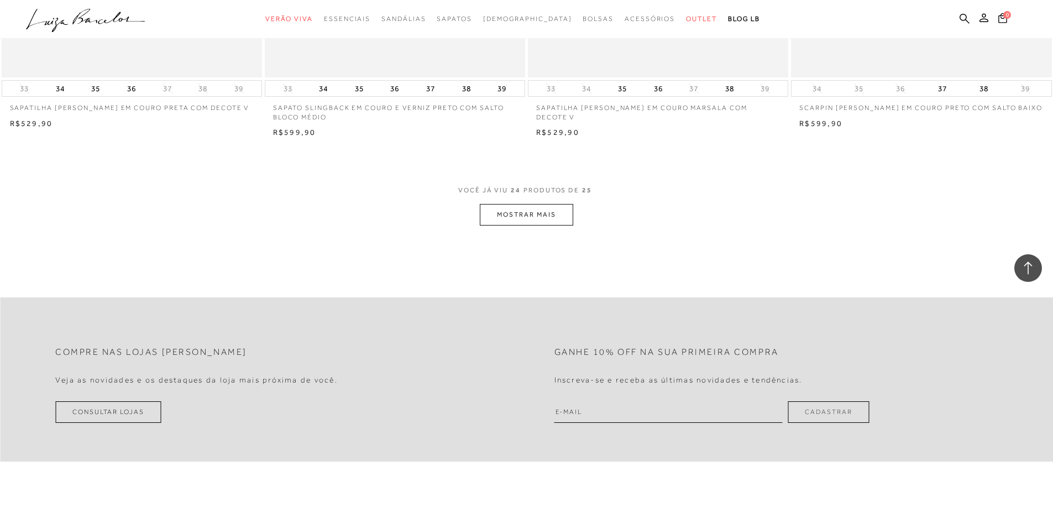
scroll to position [2763, 0]
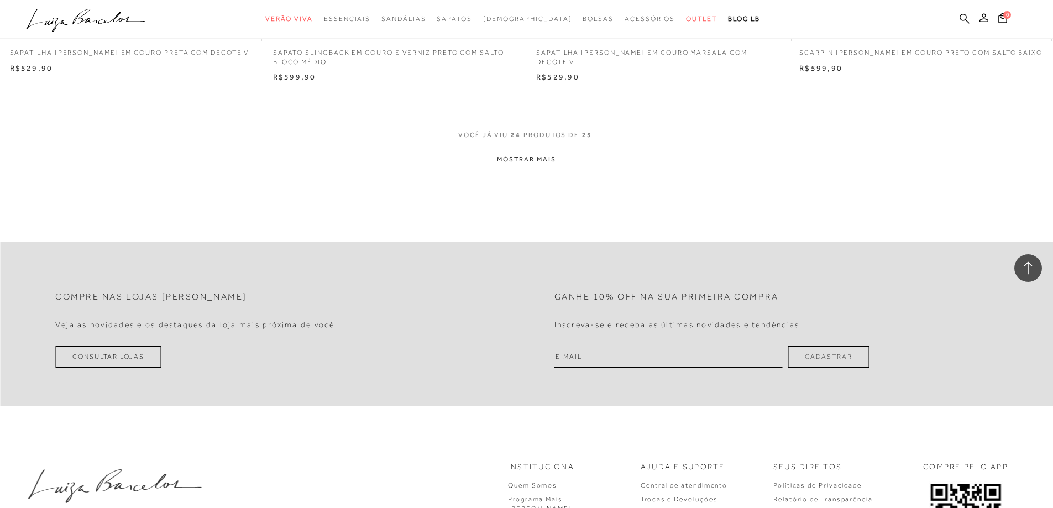
click at [538, 159] on button "MOSTRAR MAIS" at bounding box center [526, 160] width 93 height 22
